Goal: Navigation & Orientation: Find specific page/section

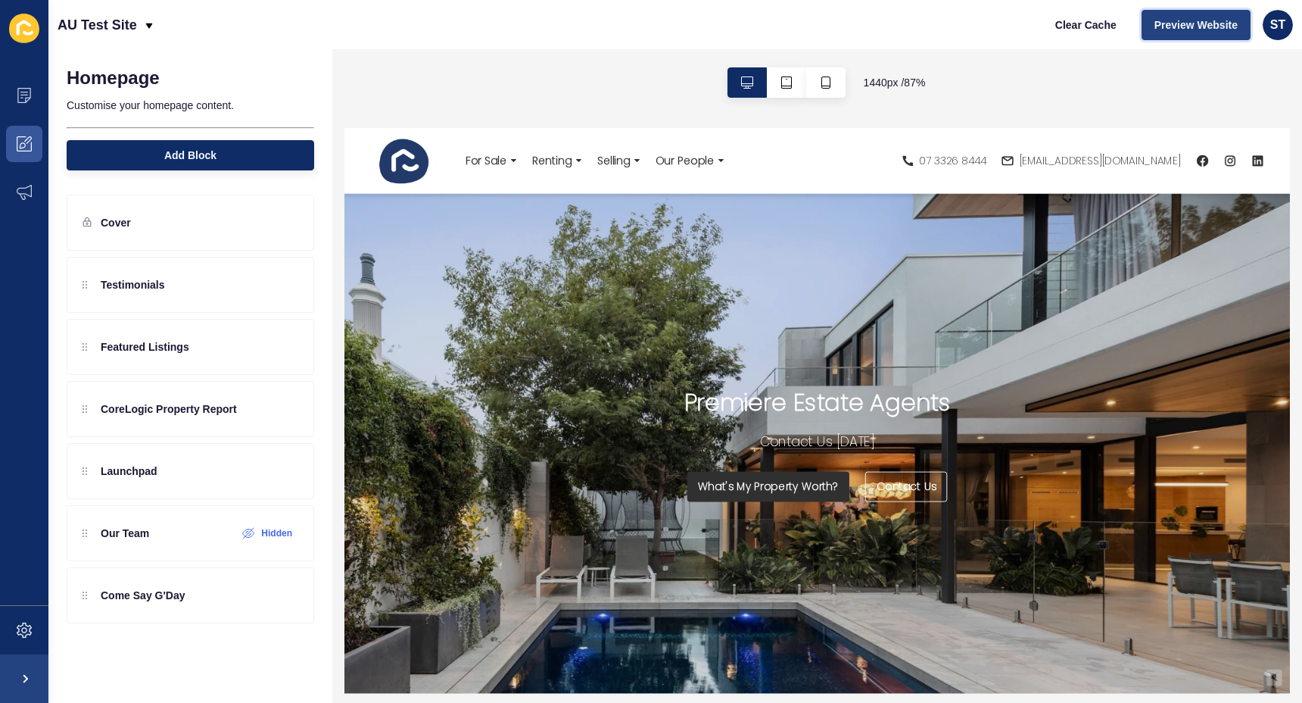
click at [1214, 19] on span "Preview Website" at bounding box center [1196, 24] width 83 height 15
click at [26, 90] on icon at bounding box center [24, 95] width 15 height 15
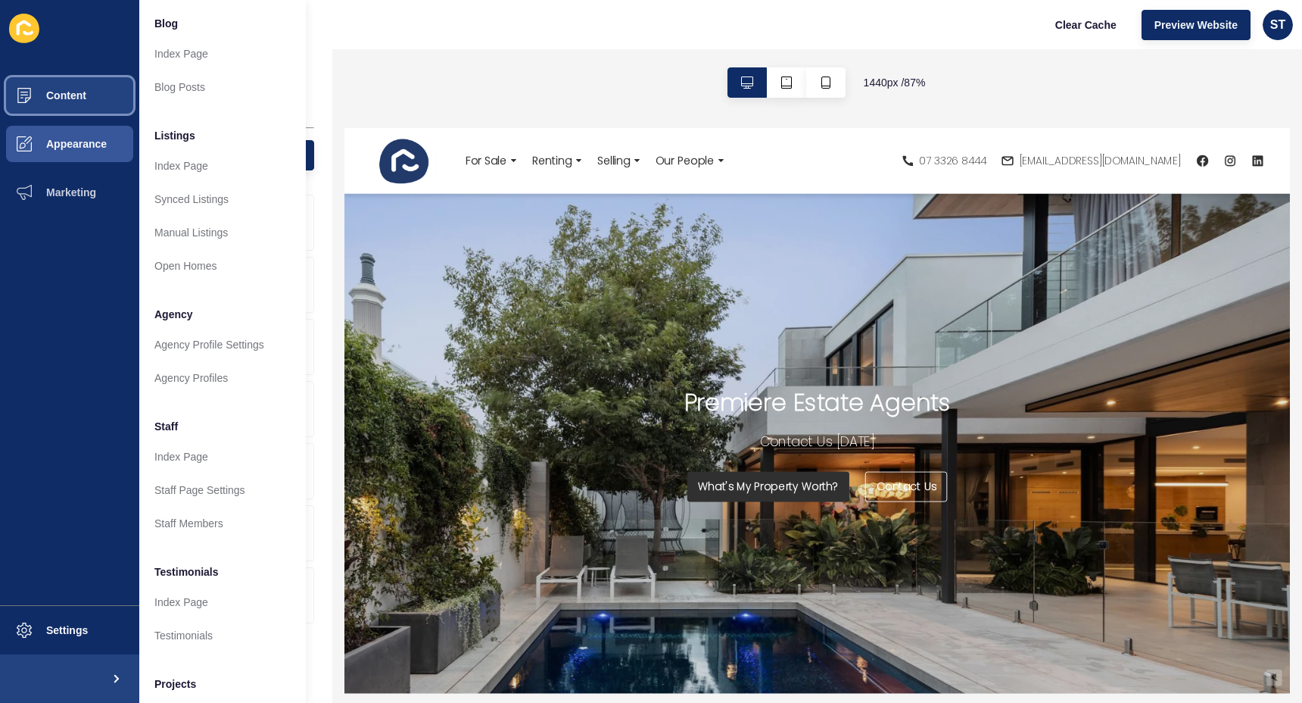
scroll to position [185, 0]
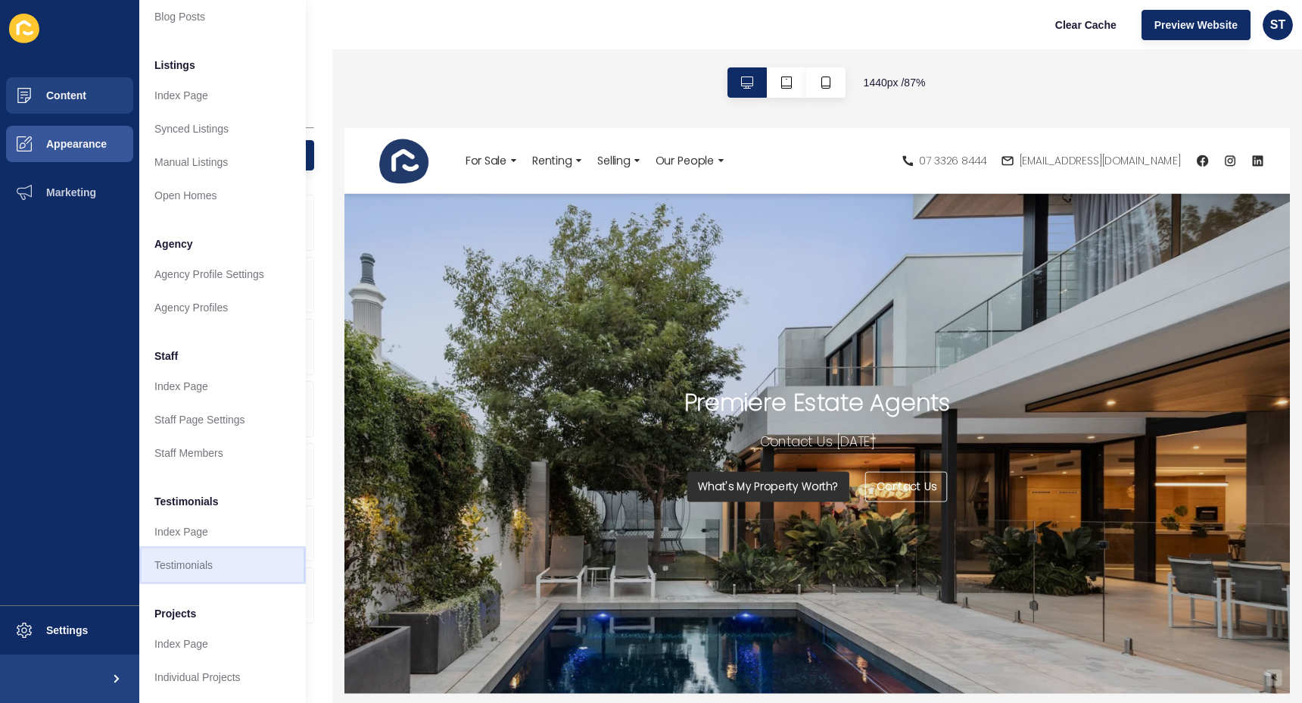
click at [213, 559] on link "Testimonials" at bounding box center [222, 564] width 167 height 33
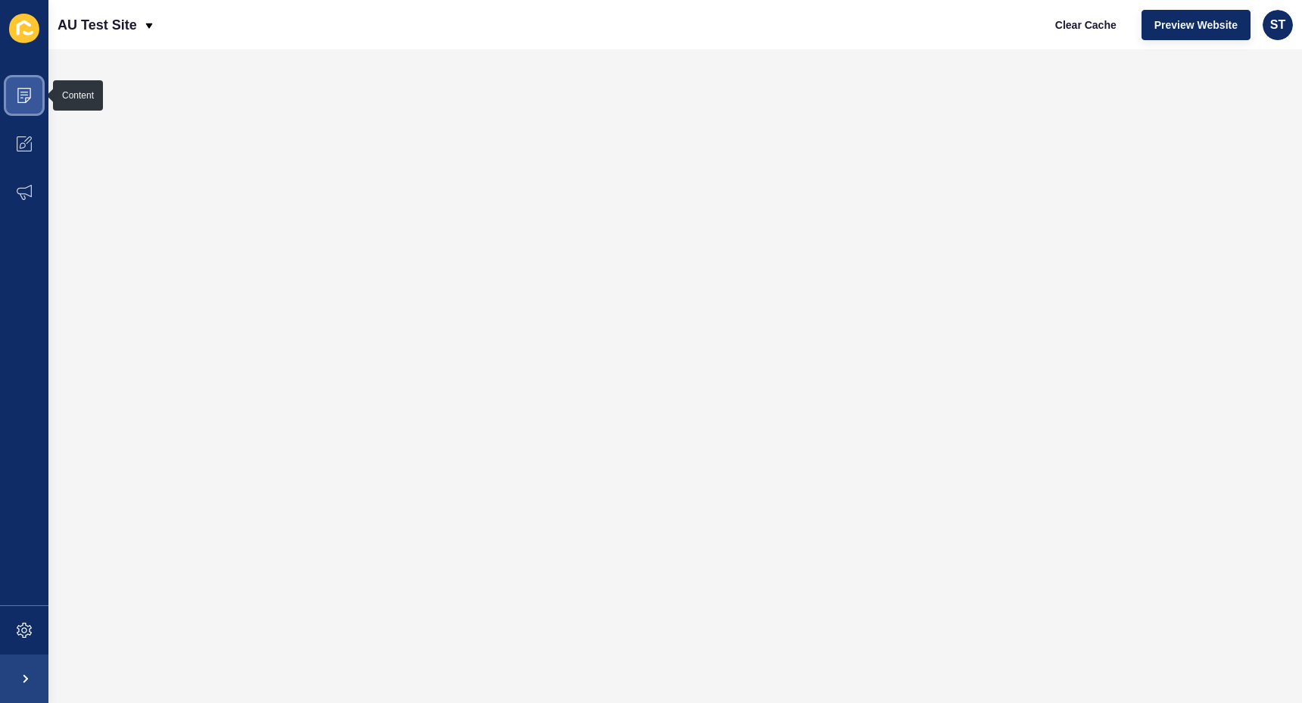
click at [36, 83] on span at bounding box center [24, 95] width 48 height 48
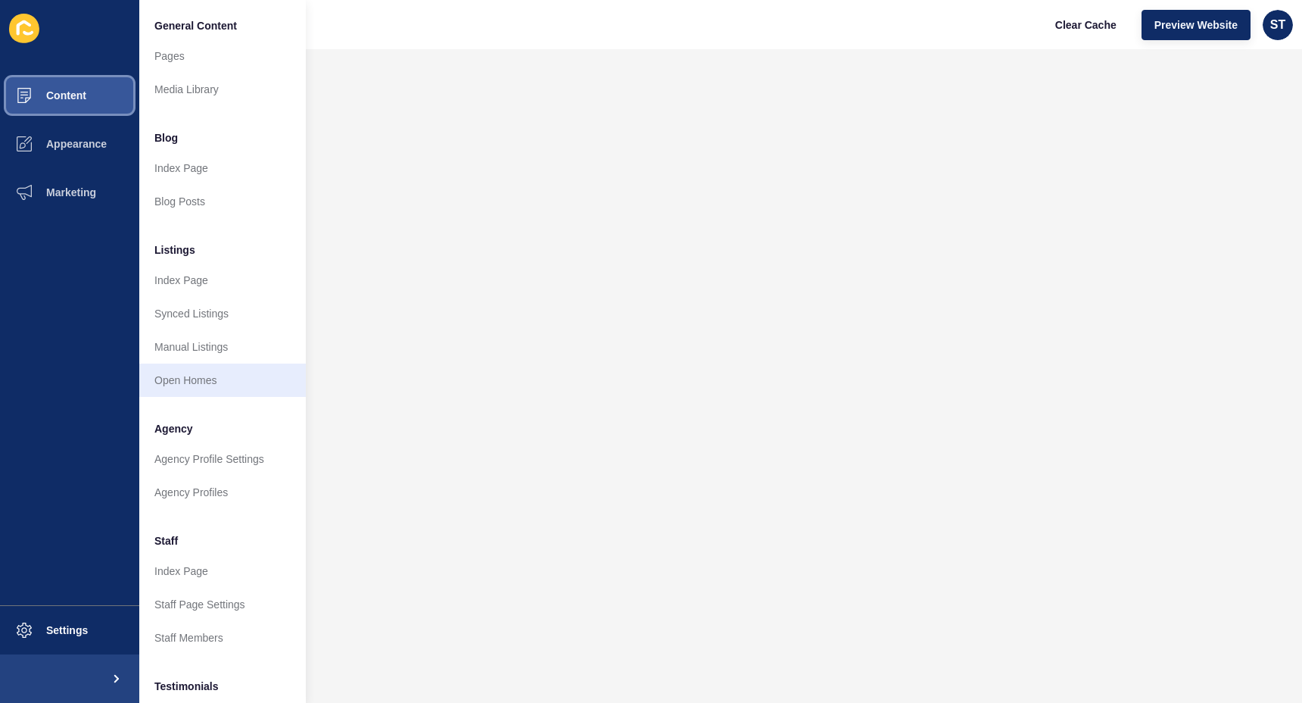
scroll to position [185, 0]
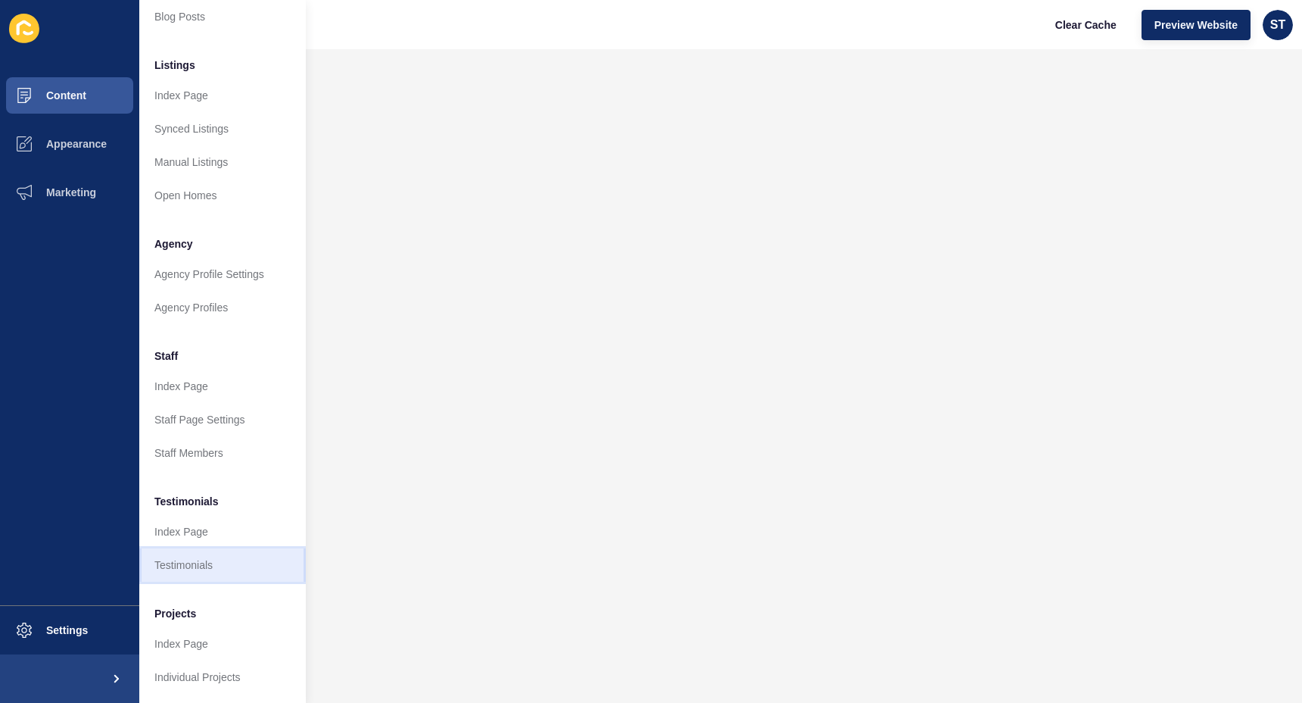
click at [194, 563] on link "Testimonials" at bounding box center [222, 564] width 167 height 33
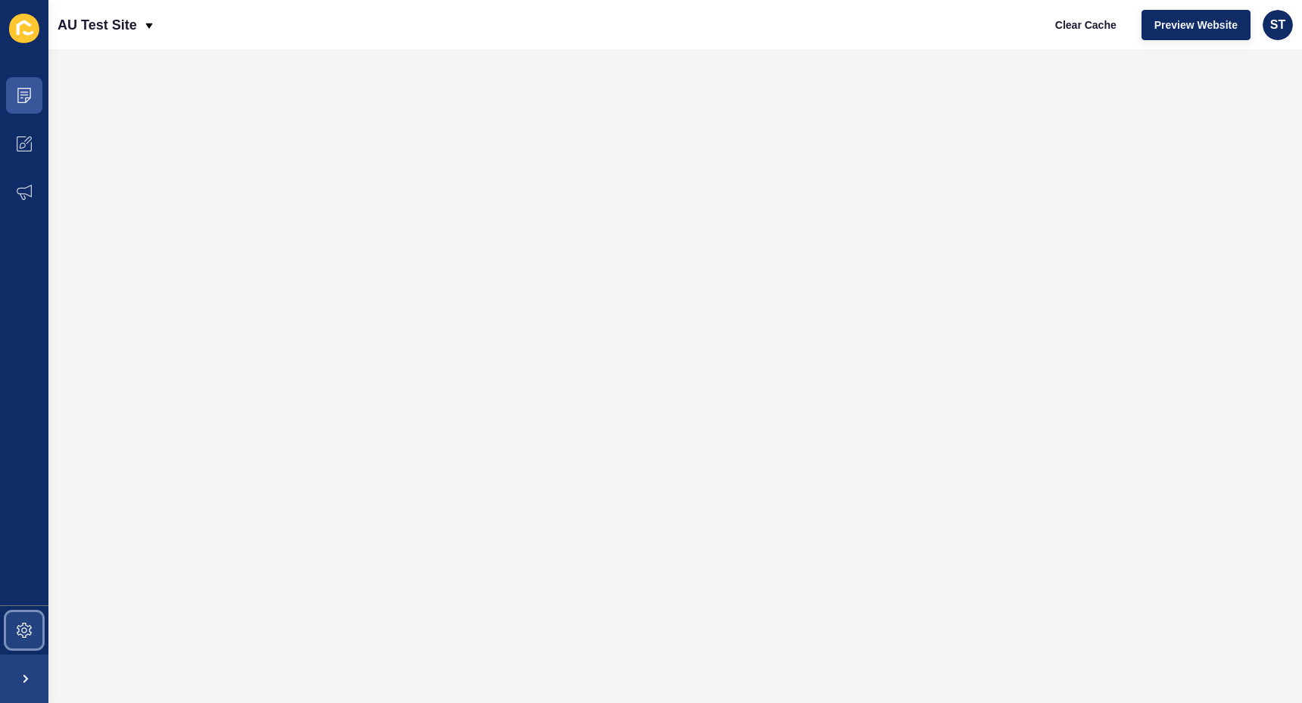
click at [28, 610] on span at bounding box center [24, 630] width 48 height 48
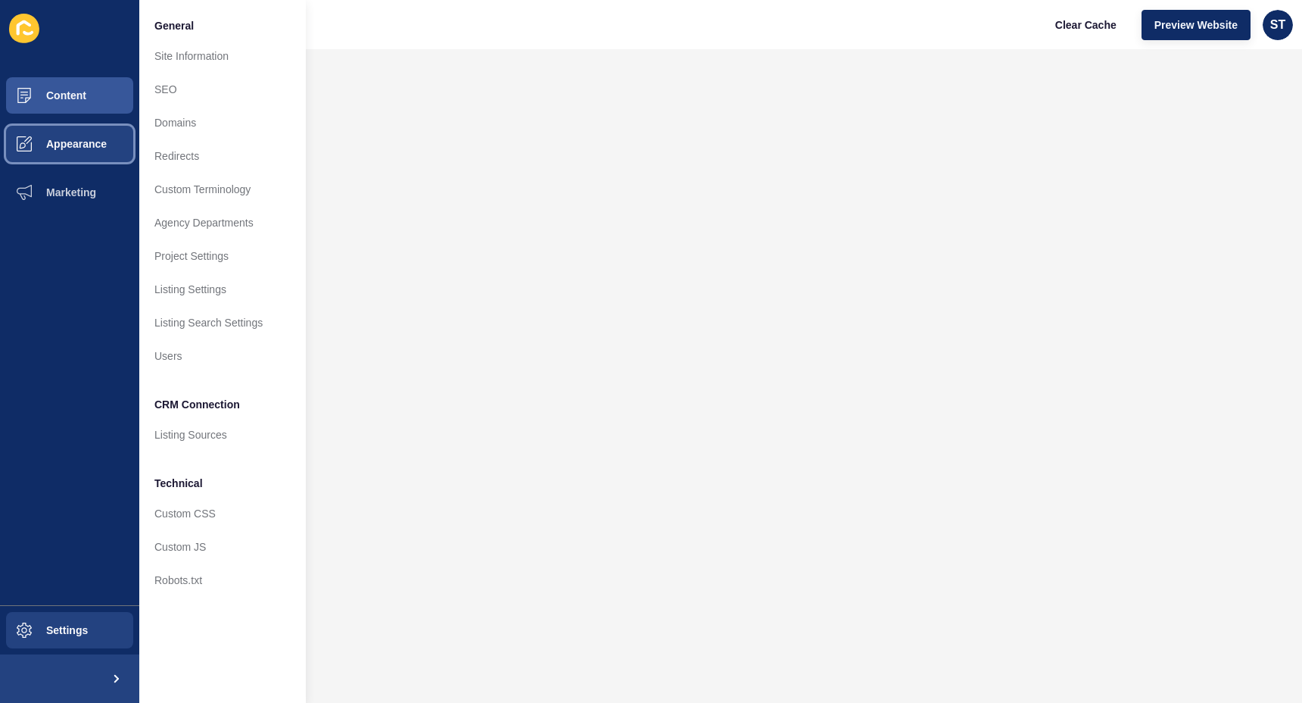
click at [104, 139] on span "Appearance" at bounding box center [52, 144] width 109 height 12
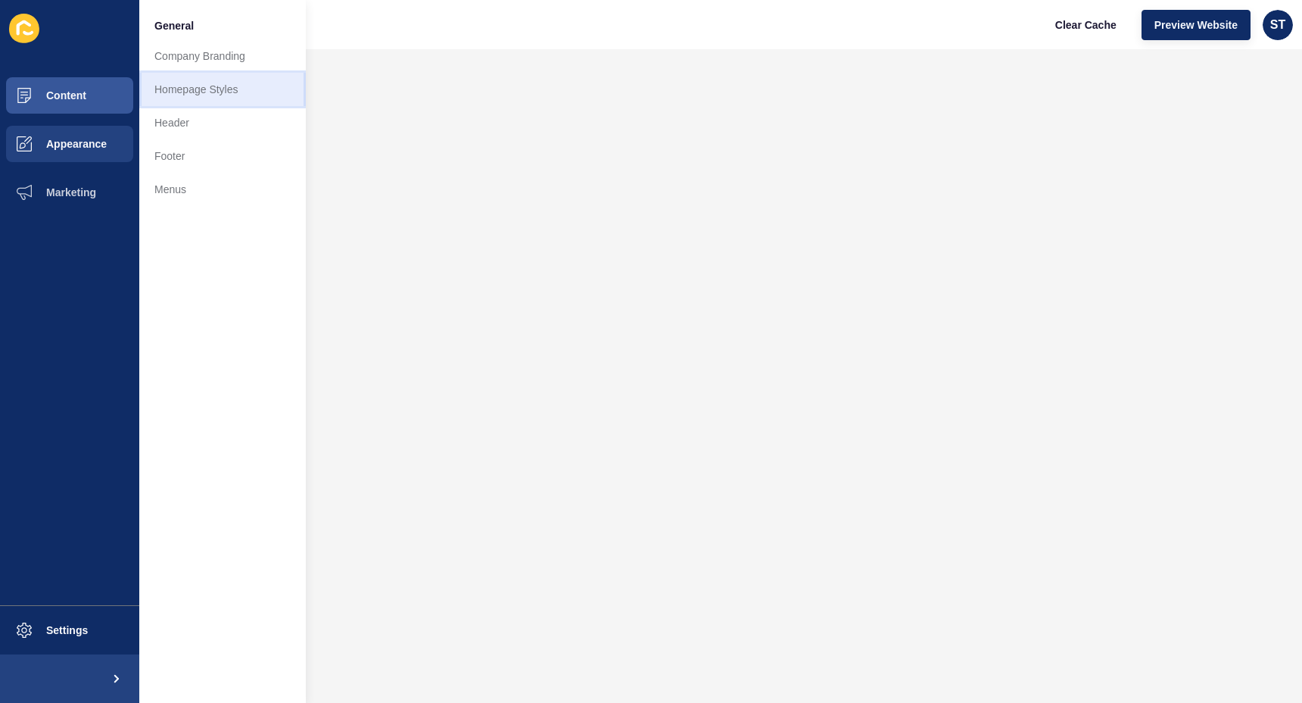
click at [195, 91] on link "Homepage Styles" at bounding box center [222, 89] width 167 height 33
